Goal: Task Accomplishment & Management: Complete application form

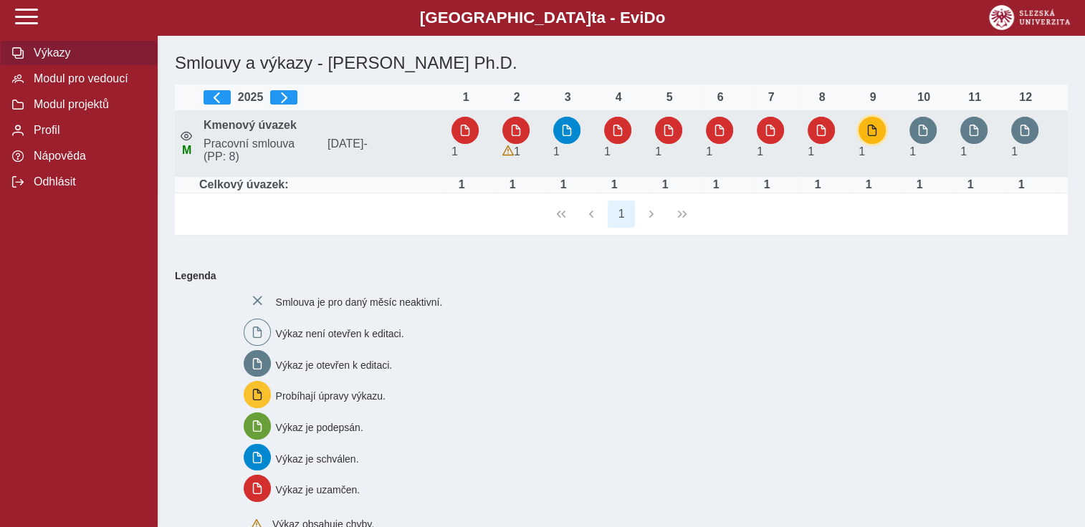
click at [873, 126] on span "button" at bounding box center [871, 130] width 11 height 11
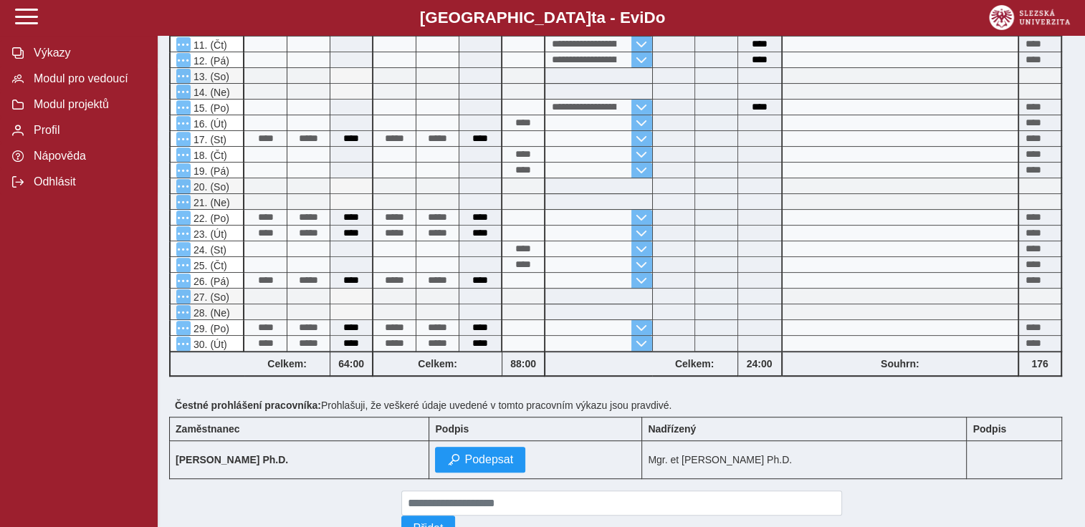
scroll to position [557, 0]
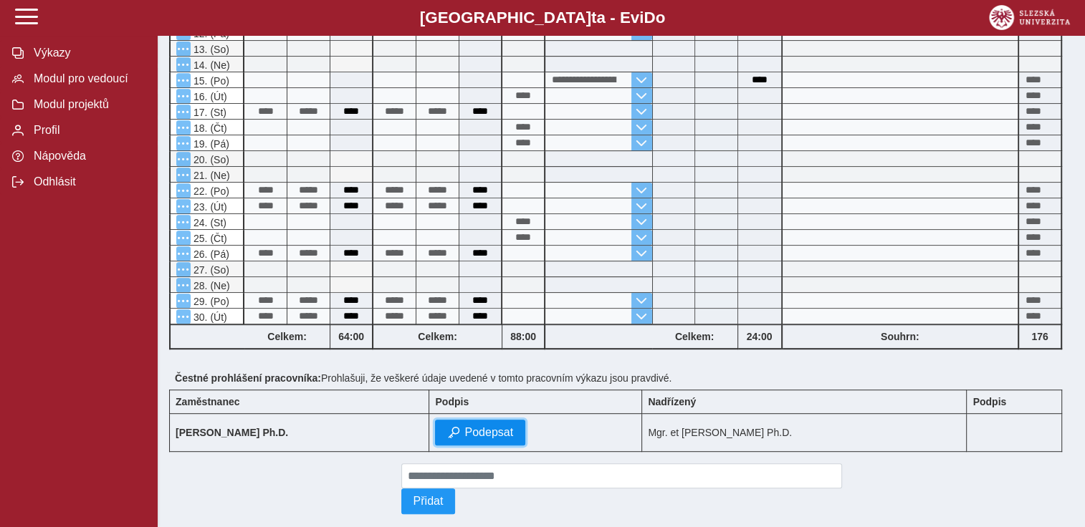
click at [507, 426] on span "Podepsat" at bounding box center [488, 432] width 49 height 13
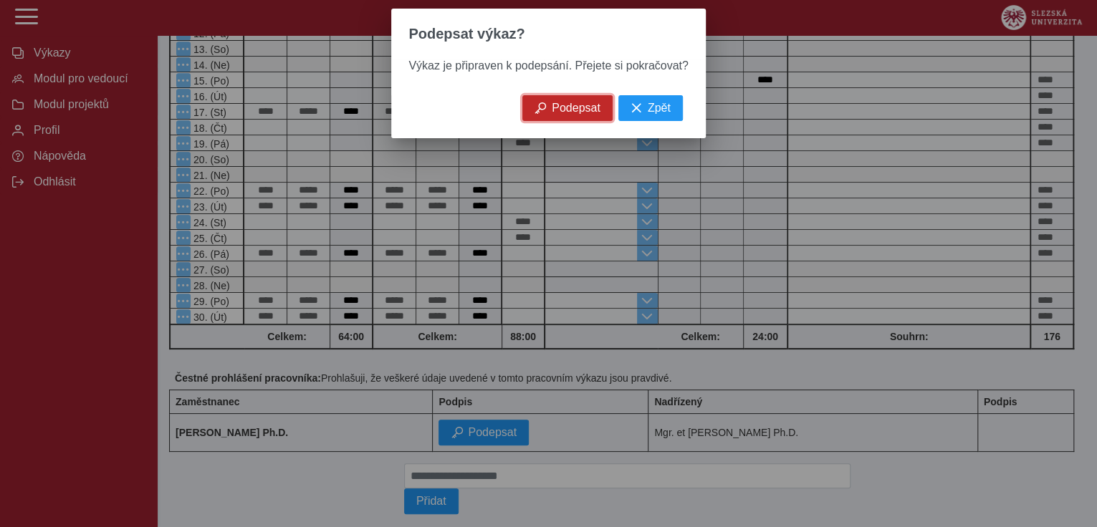
click at [555, 115] on span "Podepsat" at bounding box center [576, 108] width 49 height 13
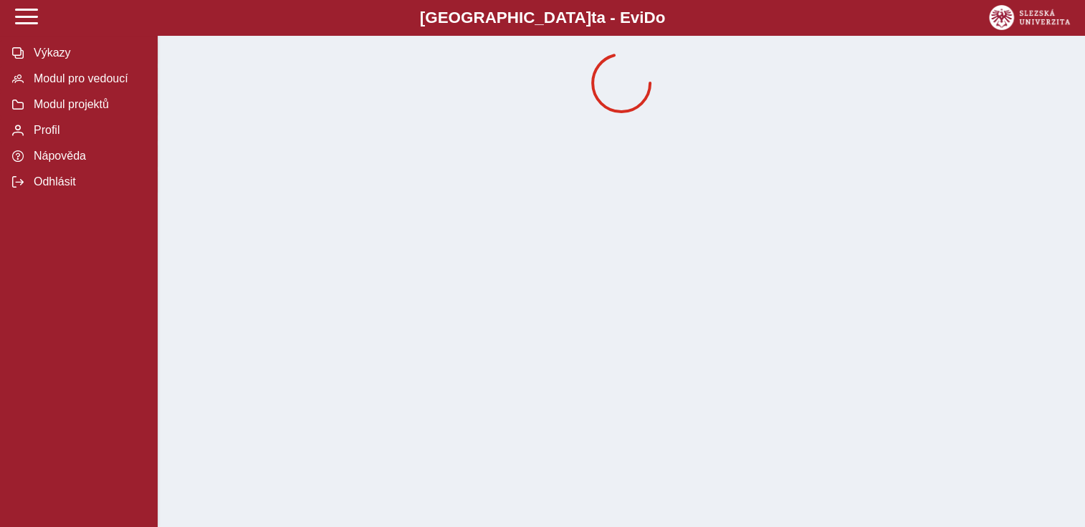
scroll to position [0, 0]
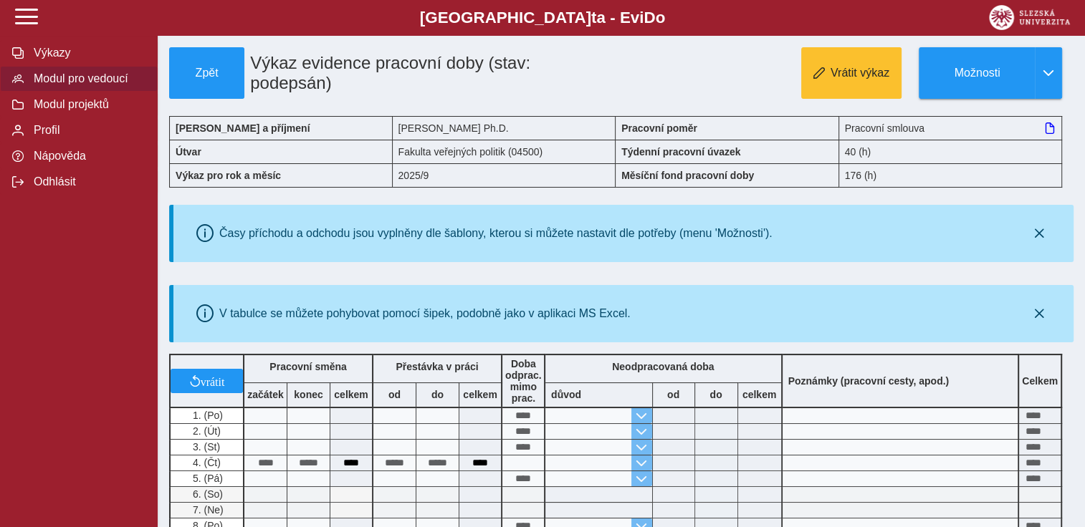
click at [62, 76] on span "Modul pro vedoucí" at bounding box center [87, 78] width 116 height 13
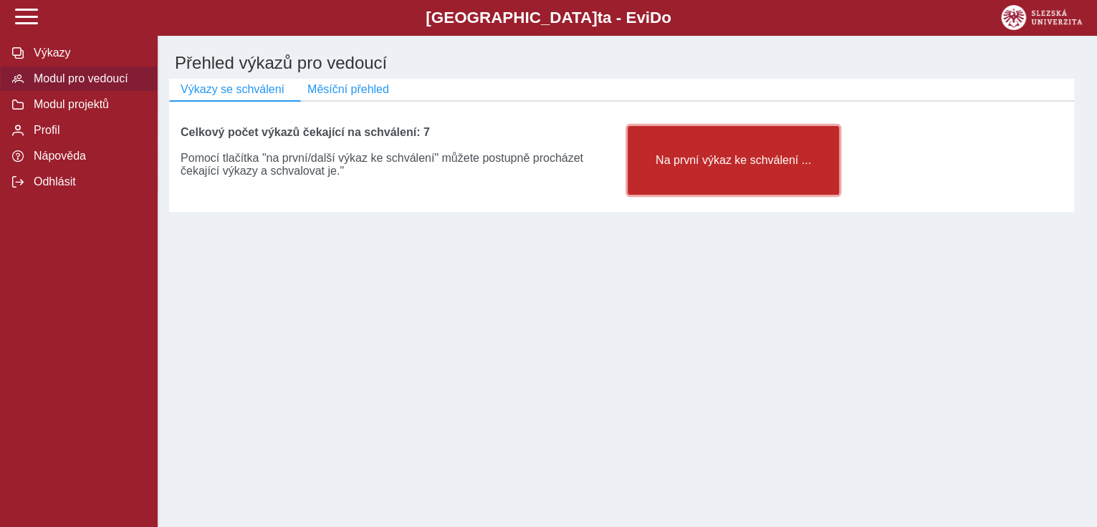
click at [690, 166] on span "Na první výkaz ke schválení ..." at bounding box center [734, 160] width 188 height 13
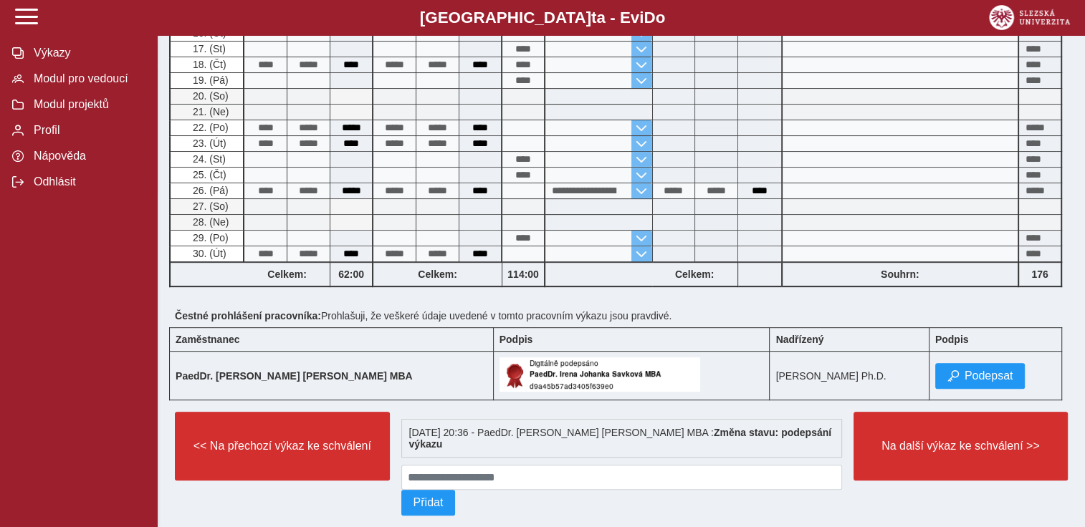
scroll to position [471, 0]
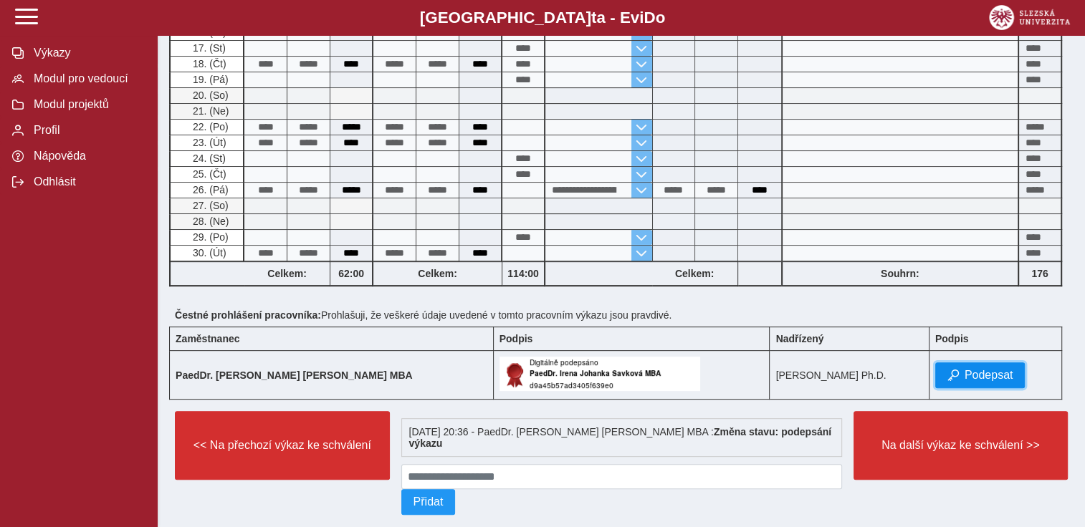
click at [976, 369] on span "Podepsat" at bounding box center [989, 375] width 49 height 13
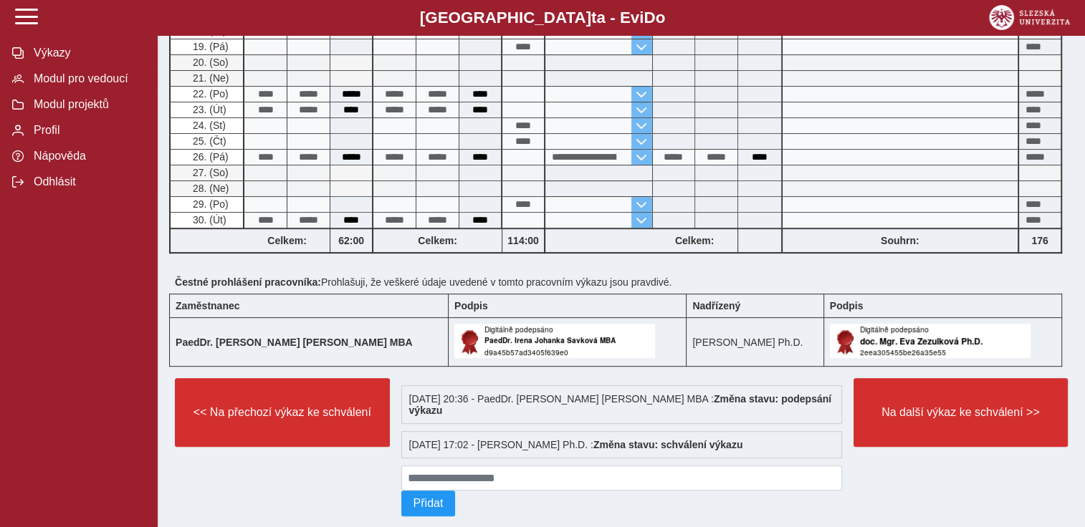
scroll to position [505, 0]
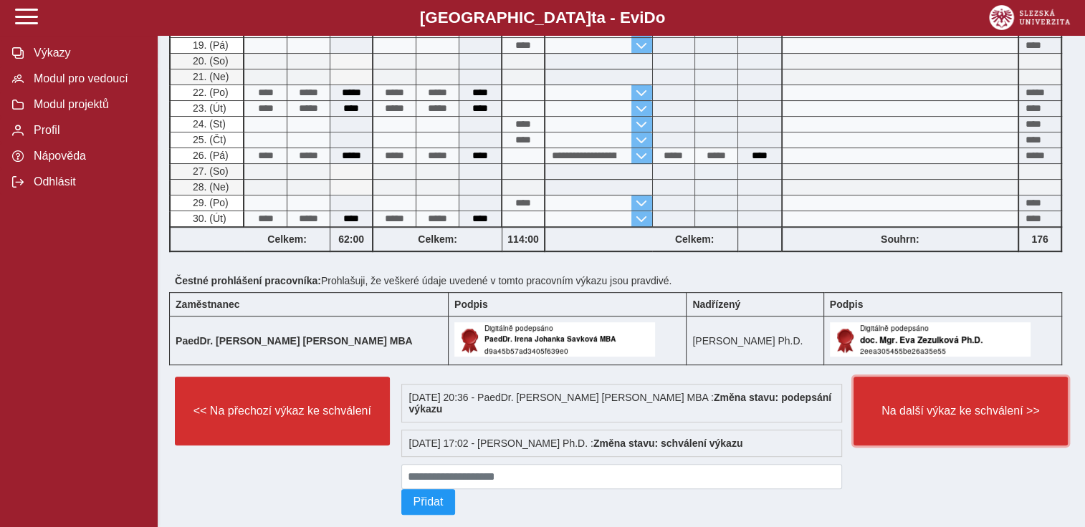
click at [972, 386] on button "Na další výkaz ke schválení >>" at bounding box center [960, 411] width 215 height 69
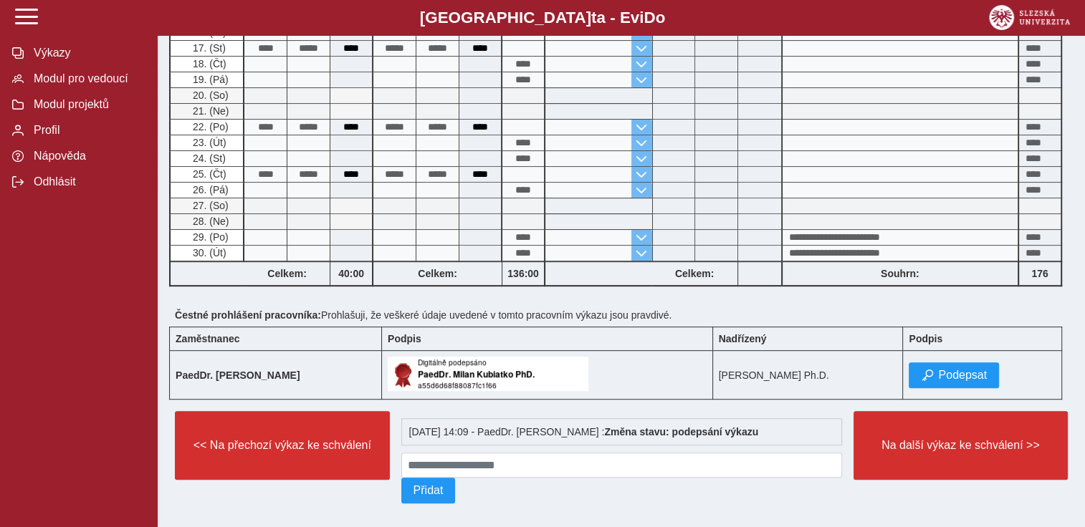
scroll to position [631, 0]
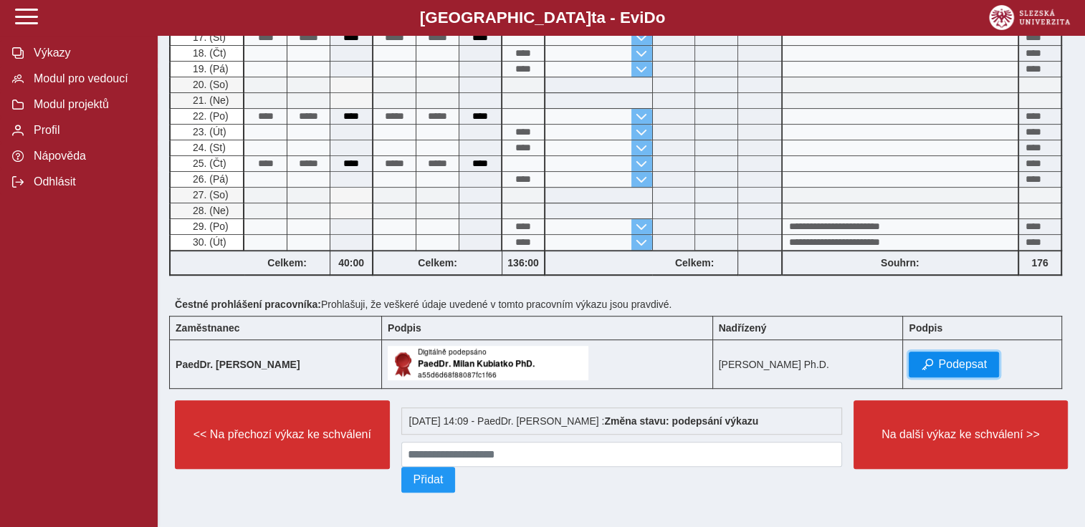
click at [985, 358] on span "Podepsat" at bounding box center [962, 364] width 49 height 13
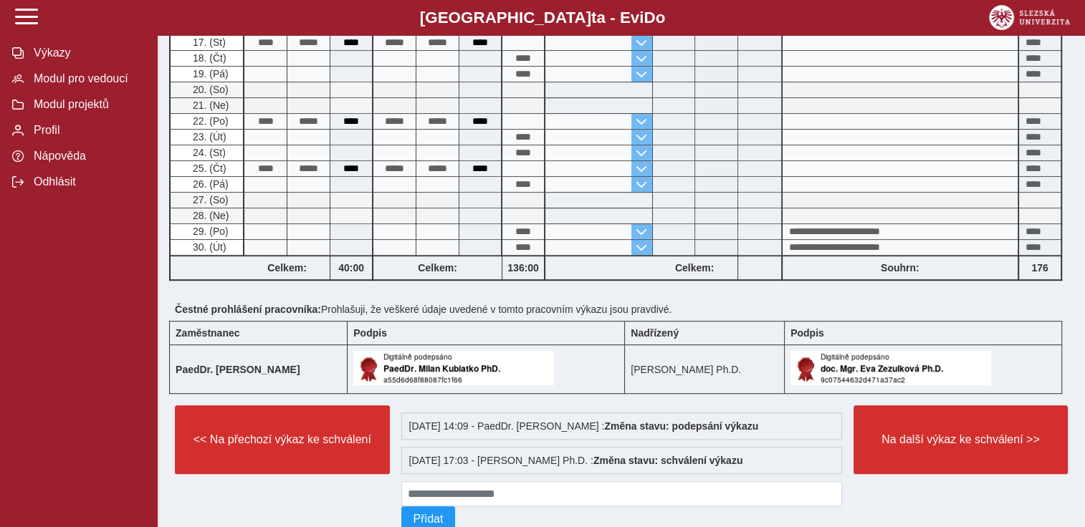
scroll to position [636, 0]
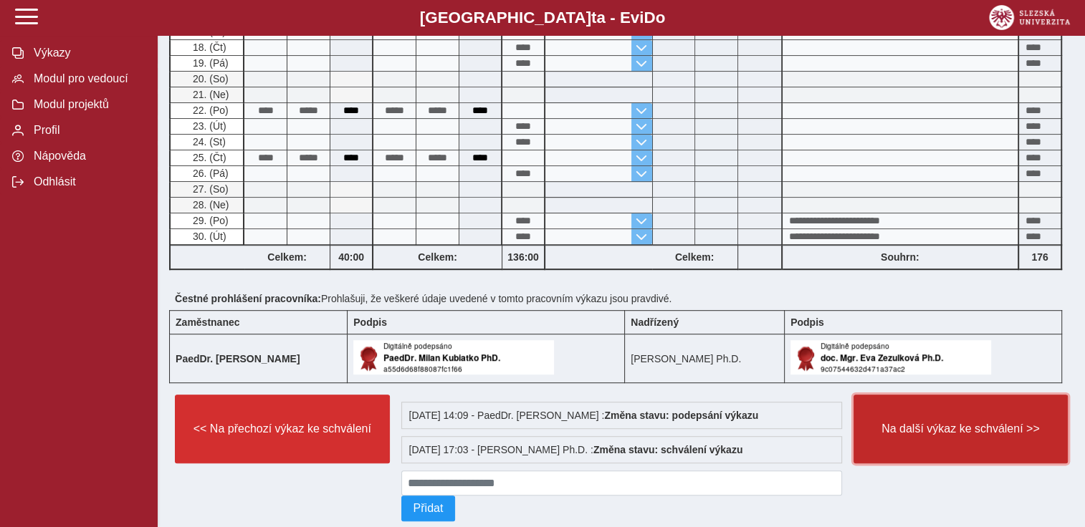
click at [970, 431] on span "Na další výkaz ke schválení >>" at bounding box center [961, 429] width 191 height 13
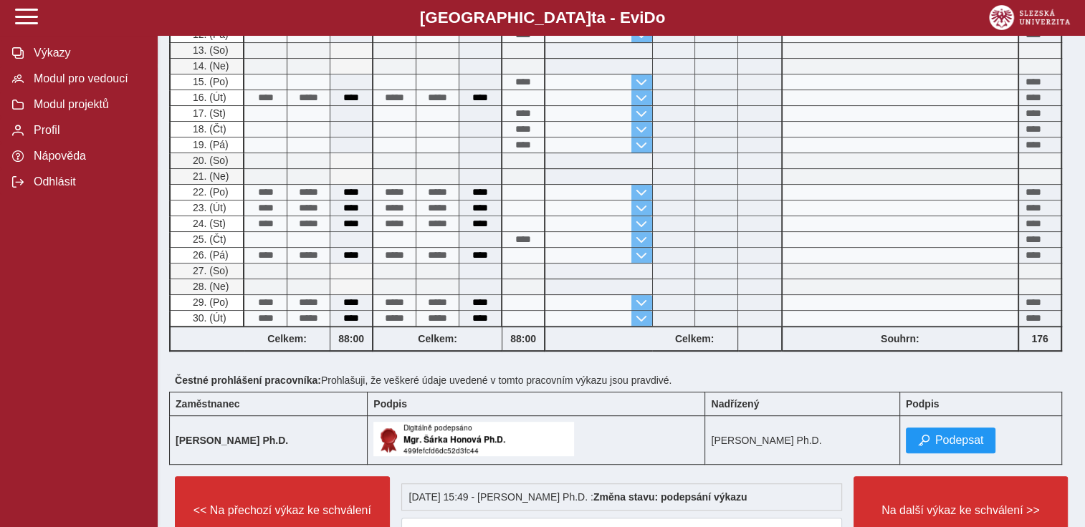
scroll to position [557, 0]
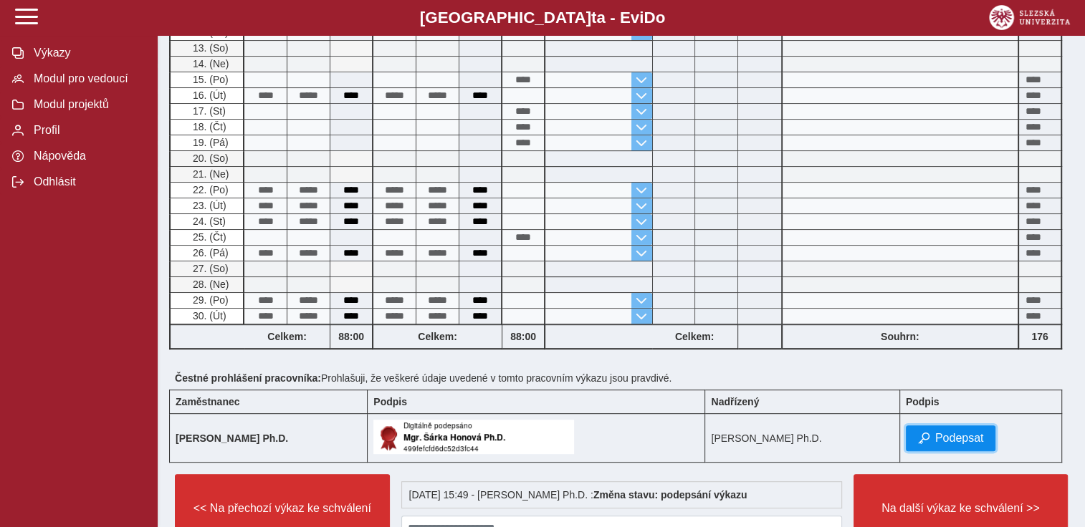
click at [952, 437] on span "Podepsat" at bounding box center [959, 438] width 49 height 13
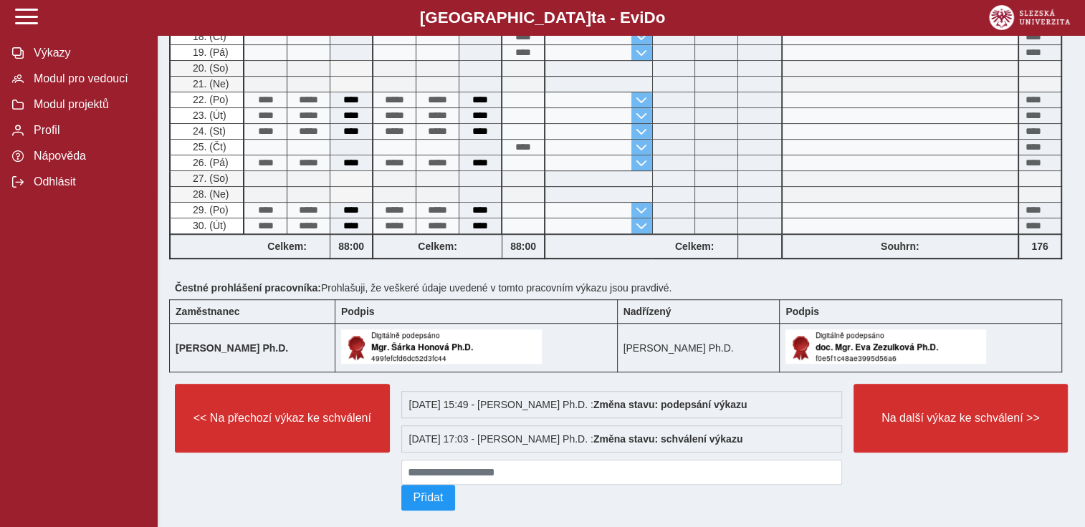
scroll to position [666, 0]
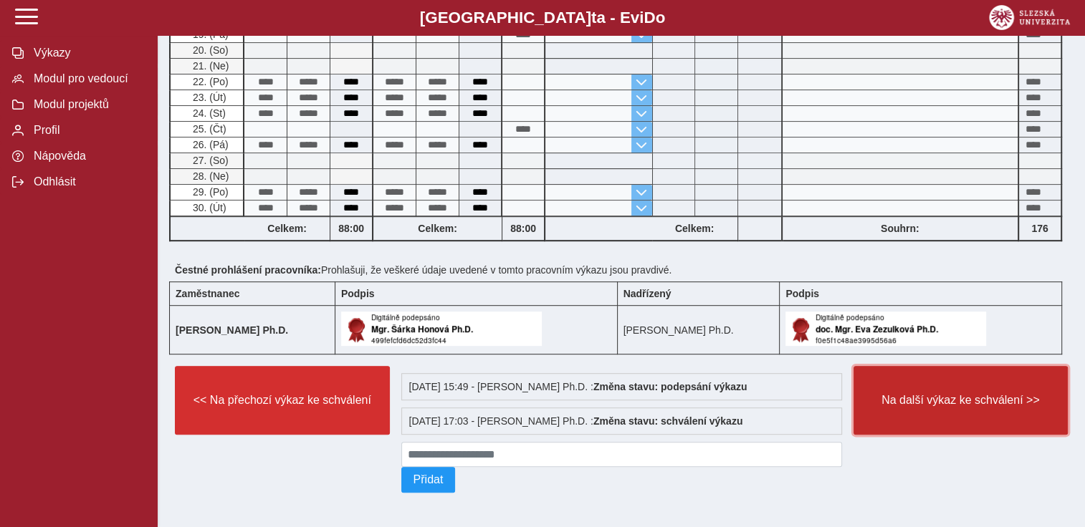
click at [954, 394] on span "Na další výkaz ke schválení >>" at bounding box center [961, 400] width 191 height 13
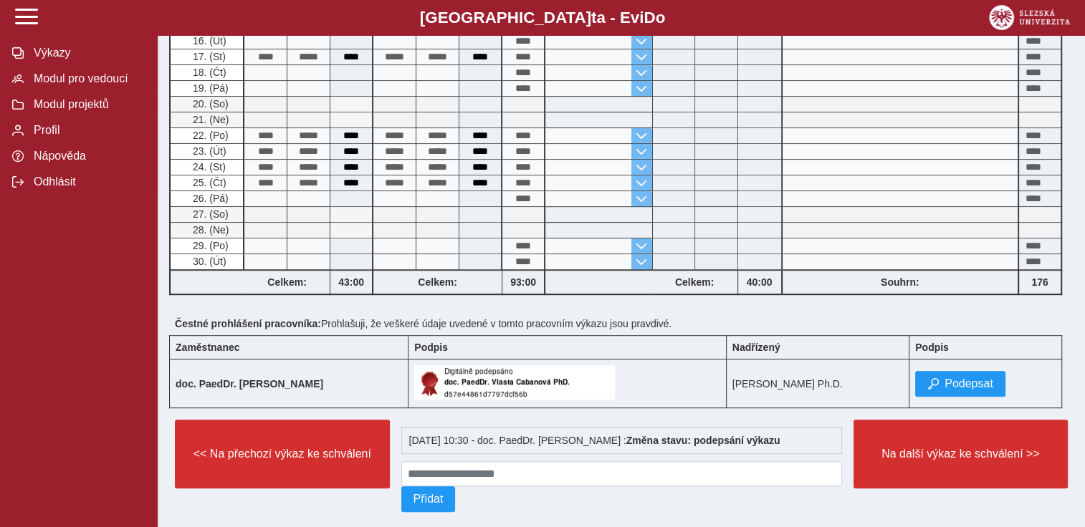
scroll to position [631, 0]
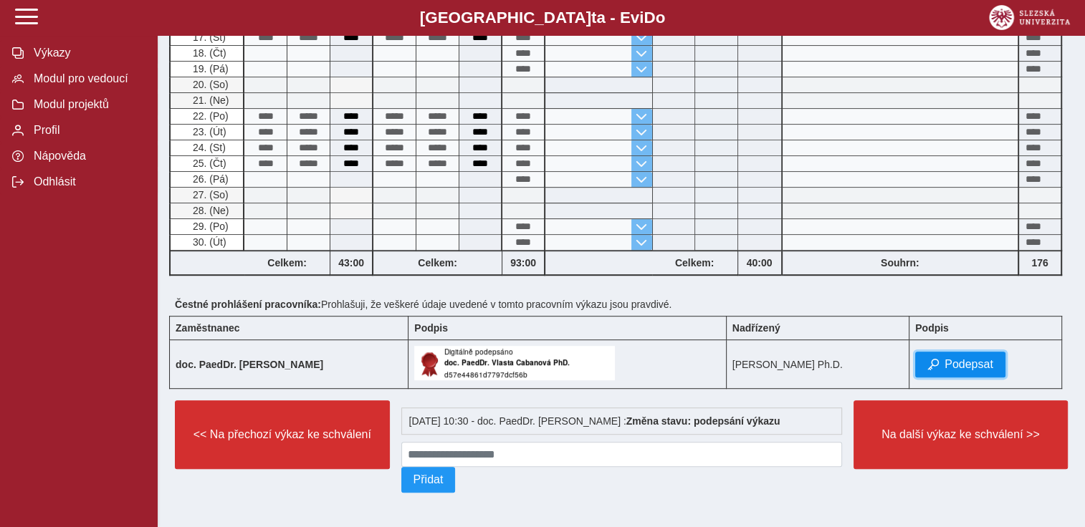
click at [984, 358] on span "Podepsat" at bounding box center [968, 364] width 49 height 13
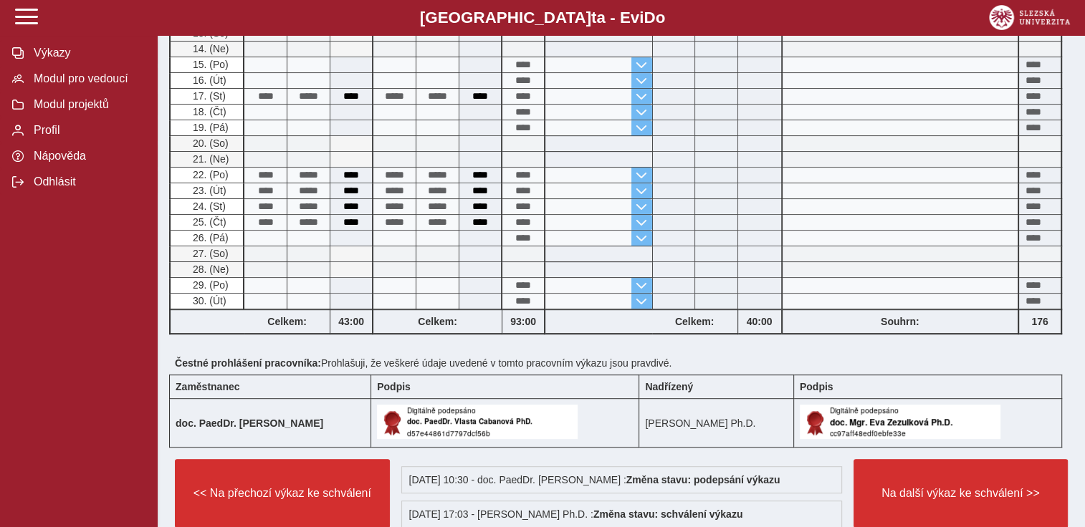
scroll to position [666, 0]
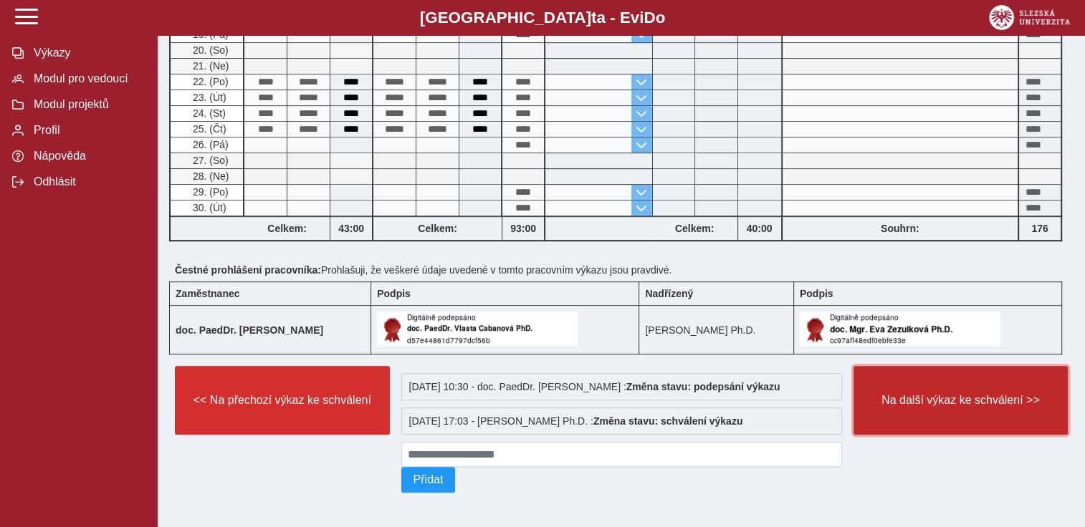
click at [965, 394] on span "Na další výkaz ke schválení >>" at bounding box center [961, 400] width 191 height 13
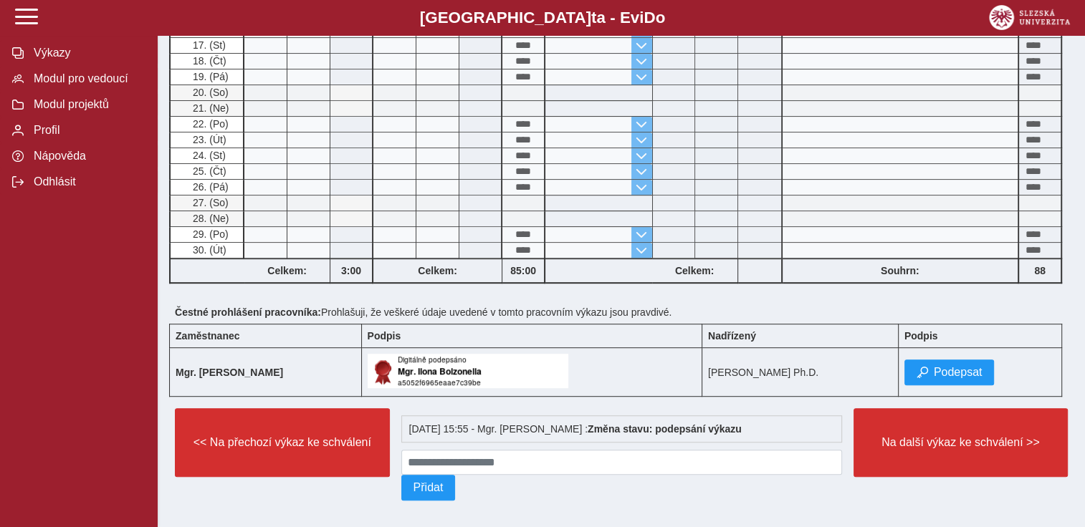
scroll to position [631, 0]
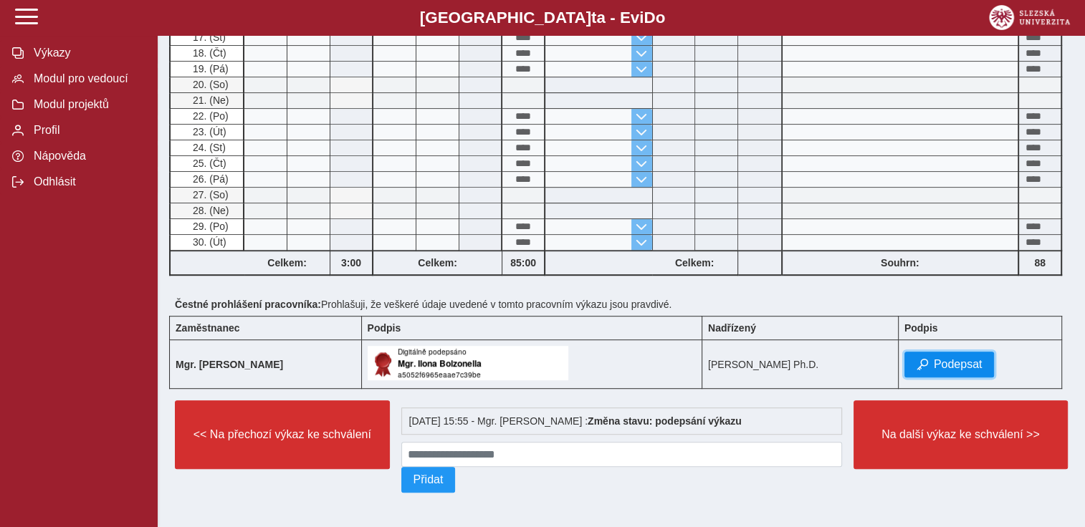
click at [961, 362] on span "Podepsat" at bounding box center [958, 364] width 49 height 13
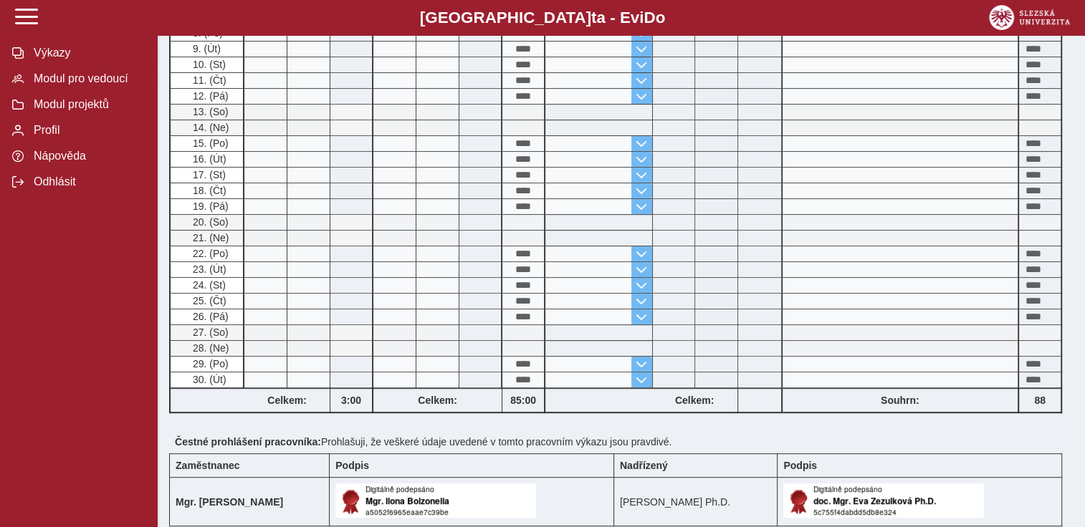
scroll to position [557, 0]
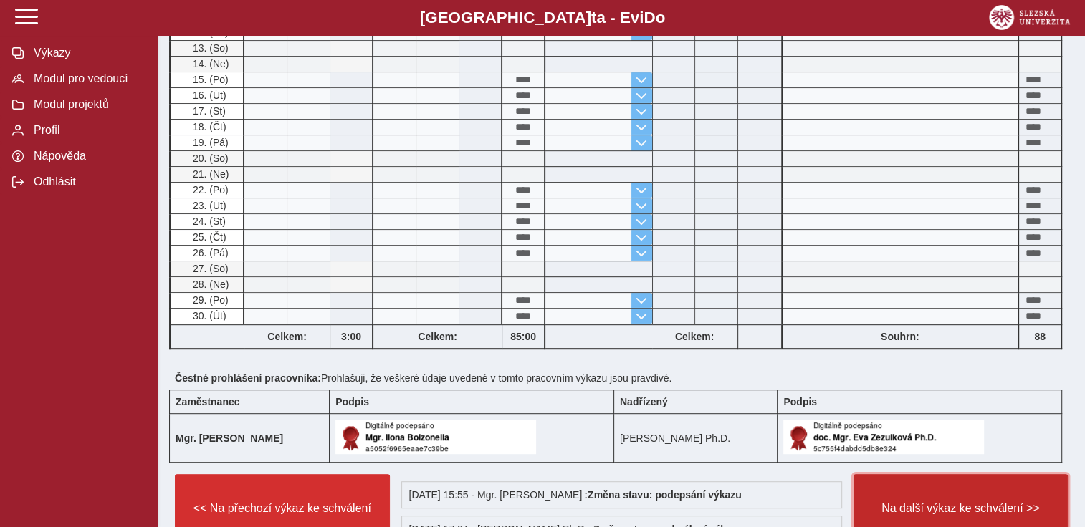
click at [963, 506] on span "Na další výkaz ke schválení >>" at bounding box center [961, 508] width 191 height 13
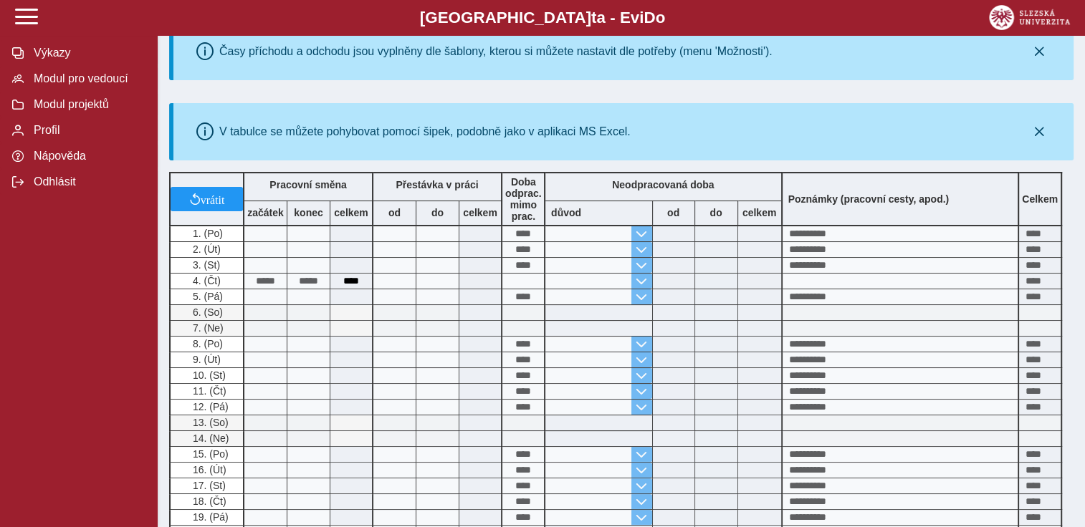
scroll to position [477, 0]
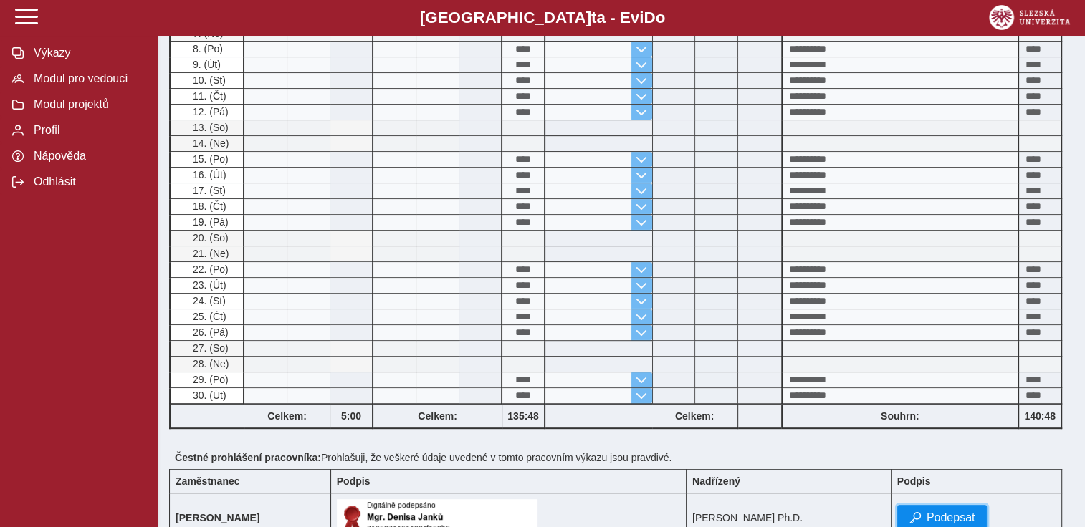
click at [950, 514] on span "Podepsat" at bounding box center [951, 518] width 49 height 13
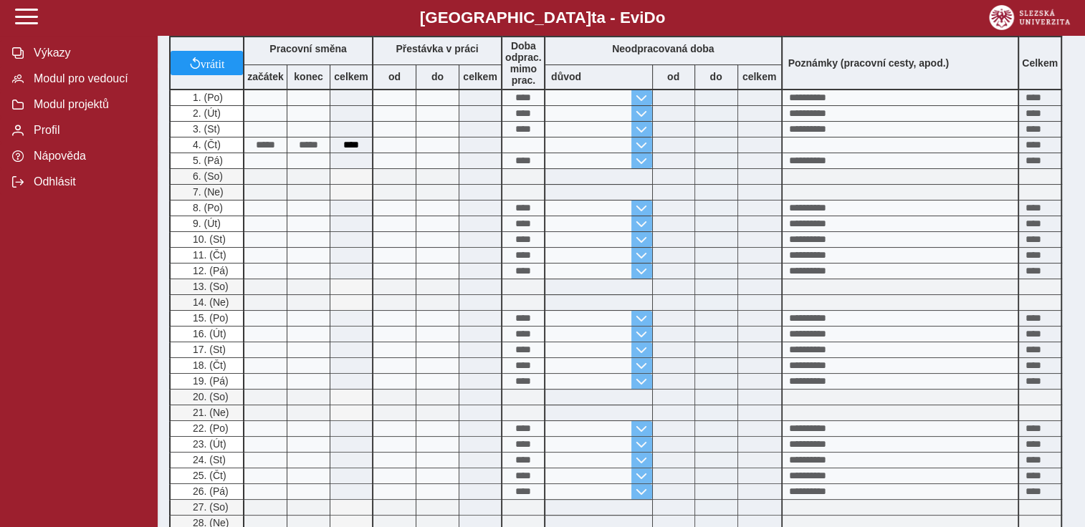
scroll to position [666, 0]
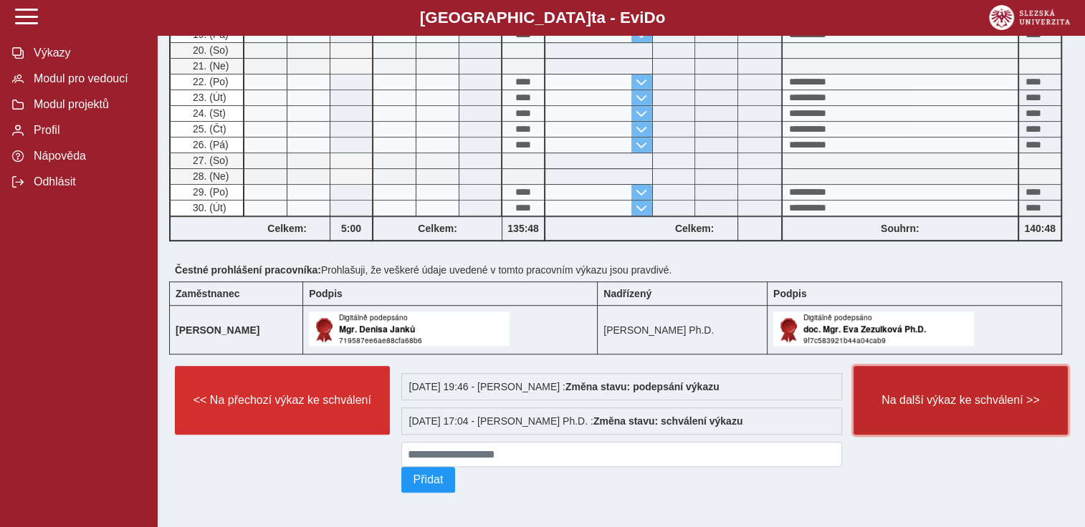
click at [941, 403] on button "Na další výkaz ke schválení >>" at bounding box center [960, 400] width 215 height 69
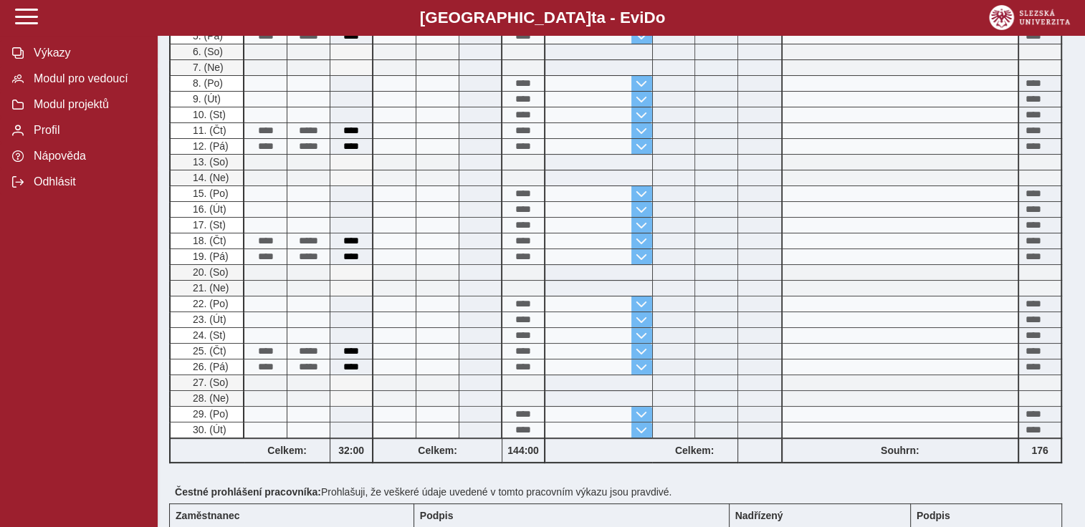
scroll to position [398, 0]
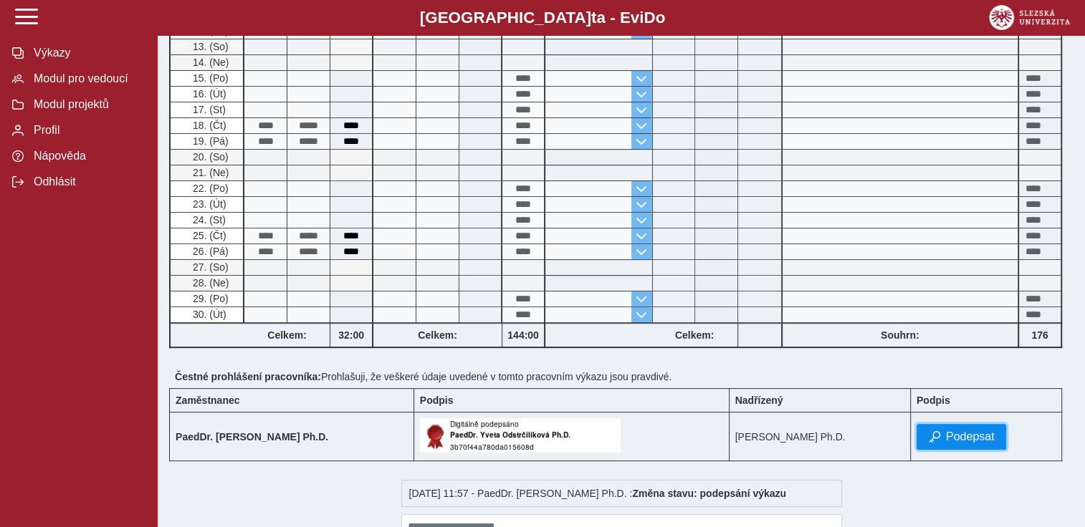
click at [975, 433] on span "Podepsat" at bounding box center [970, 437] width 49 height 13
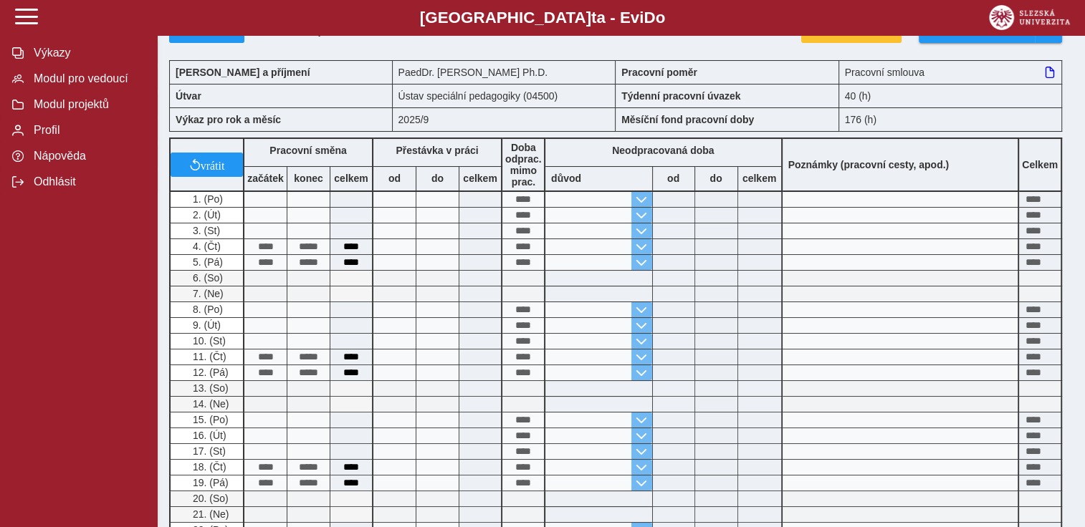
scroll to position [477, 0]
